Goal: Navigation & Orientation: Find specific page/section

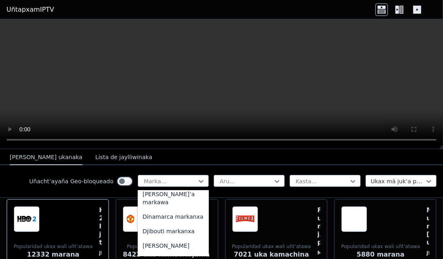
scroll to position [855, 0]
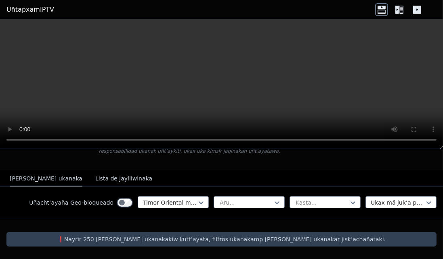
scroll to position [67, 0]
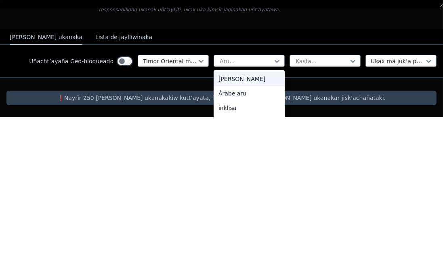
click at [242, 220] on font "[PERSON_NAME]" at bounding box center [241, 221] width 47 height 6
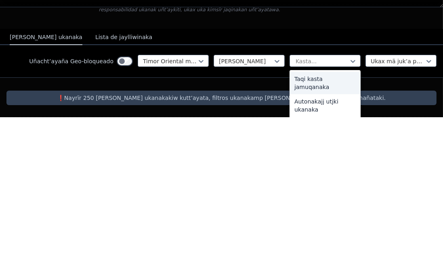
click at [329, 218] on font "Taqi kasta jamuqanaka" at bounding box center [311, 225] width 35 height 15
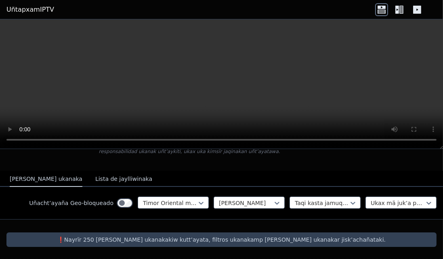
click at [148, 240] on font "❗️Nayrïr 250 [PERSON_NAME] ukanakakiw kutt’ayata, filtros ukanakamp [PERSON_NAM…" at bounding box center [221, 240] width 328 height 6
click at [398, 14] on icon at bounding box center [399, 9] width 13 height 13
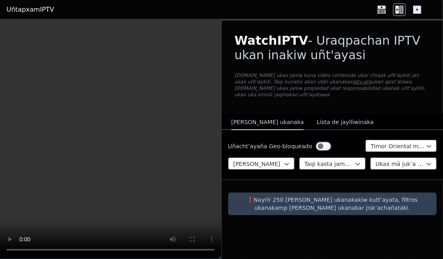
click at [436, 182] on div at bounding box center [333, 186] width 222 height 13
